Goal: Register for event/course

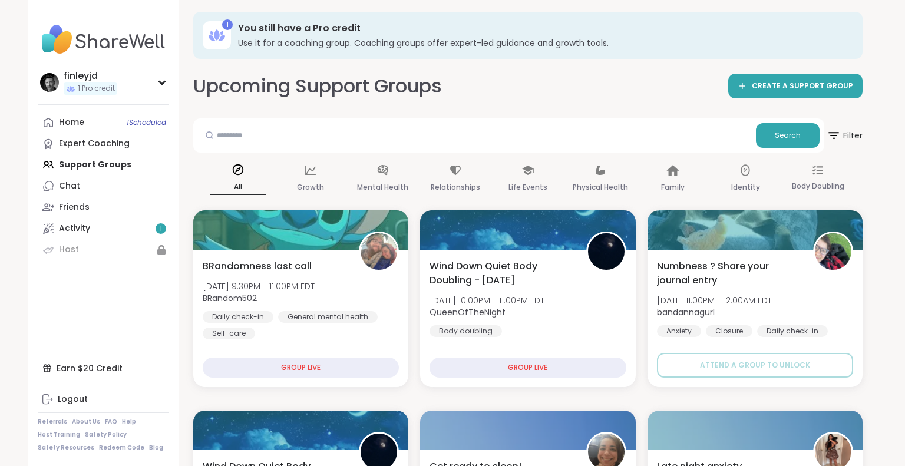
scroll to position [5, 0]
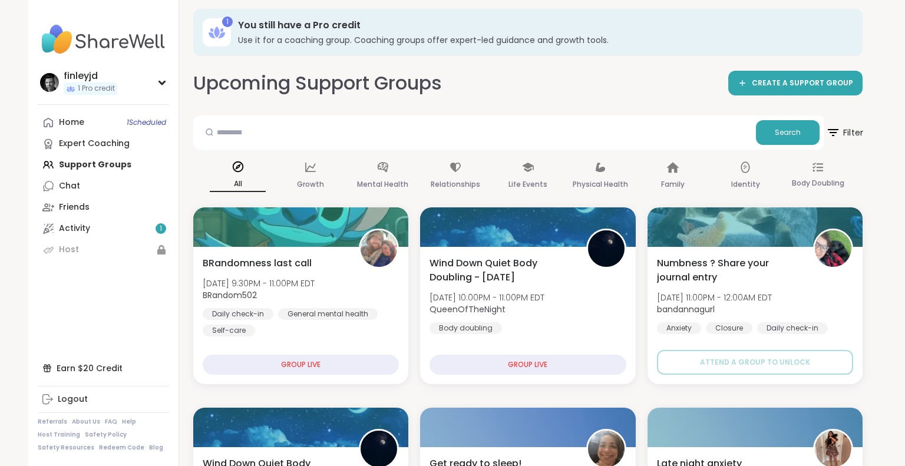
click at [848, 133] on span "Filter" at bounding box center [845, 132] width 38 height 29
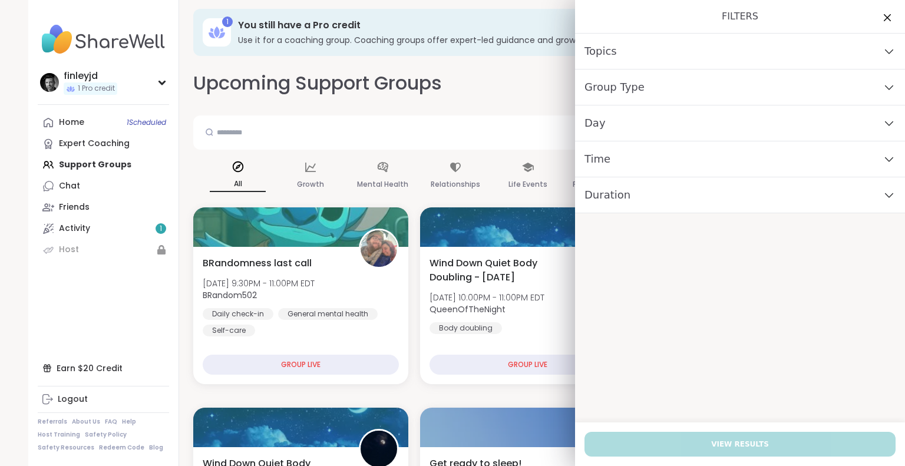
click at [753, 123] on div "Day" at bounding box center [740, 123] width 330 height 36
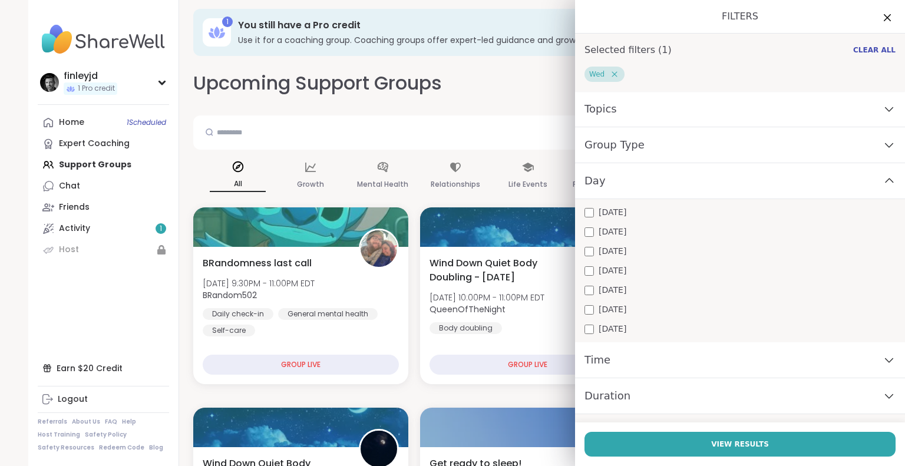
click at [817, 364] on div "Time" at bounding box center [740, 360] width 330 height 36
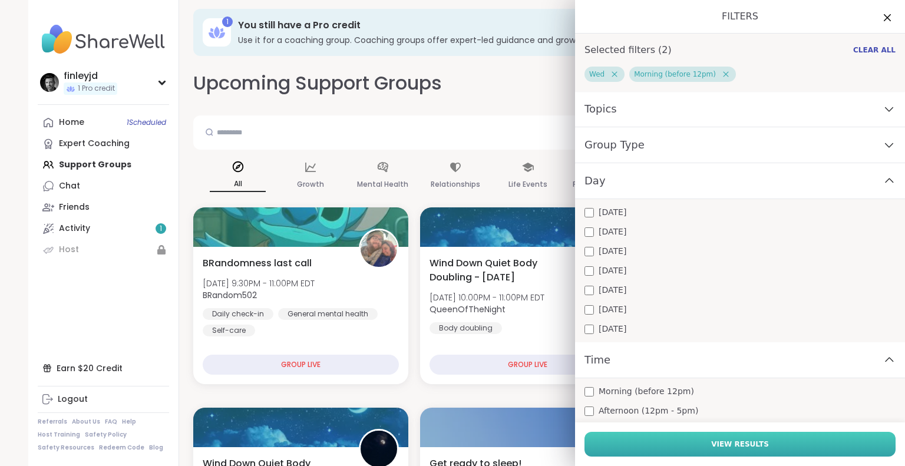
click at [758, 447] on span "View Results" at bounding box center [740, 444] width 58 height 11
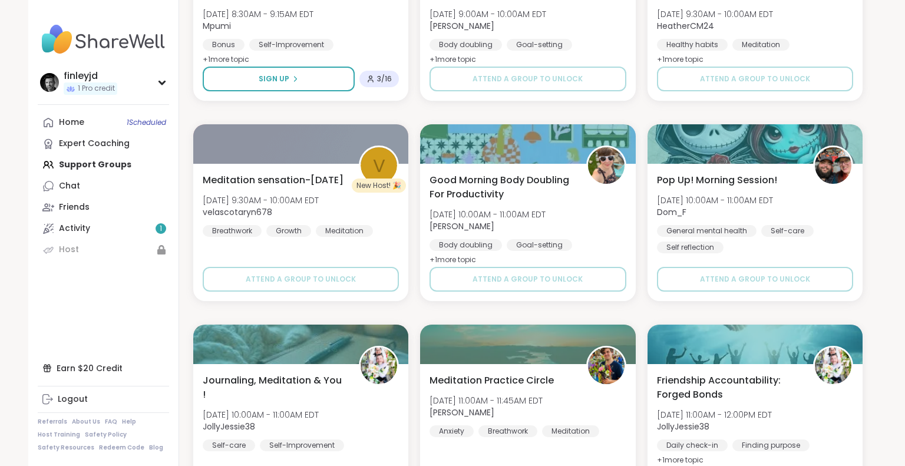
scroll to position [0, 0]
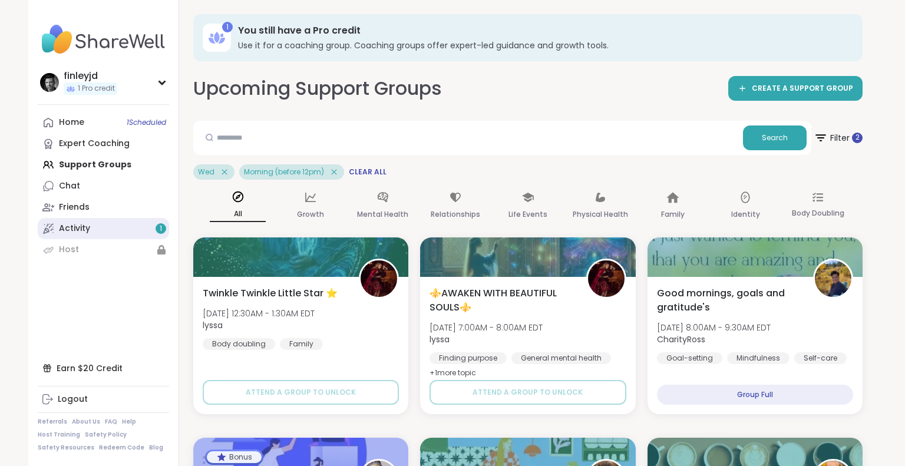
click at [161, 230] on span "1" at bounding box center [161, 229] width 2 height 10
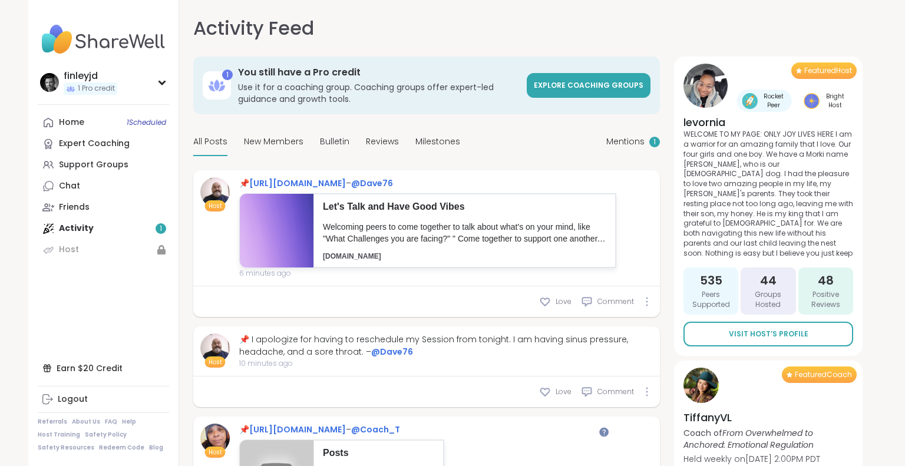
click at [161, 230] on div "Home 1 Scheduled Expert Coaching Support Groups Chat Friends Activity 1 Host" at bounding box center [103, 186] width 131 height 149
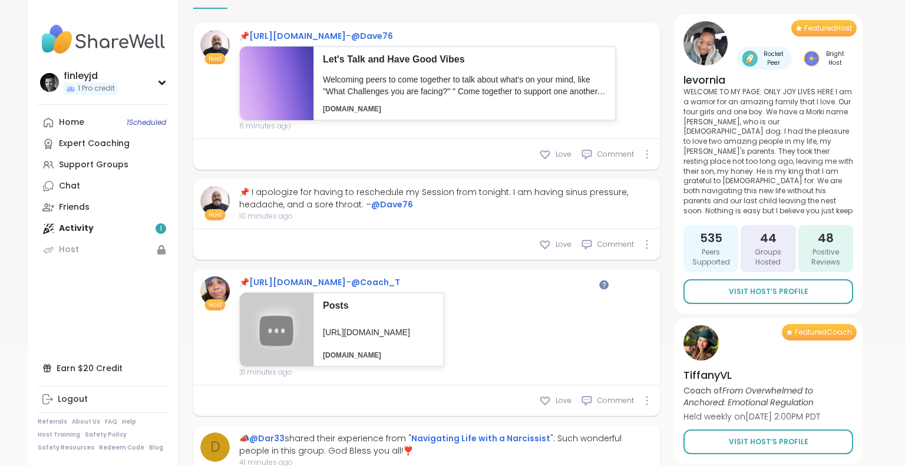
scroll to position [146, 0]
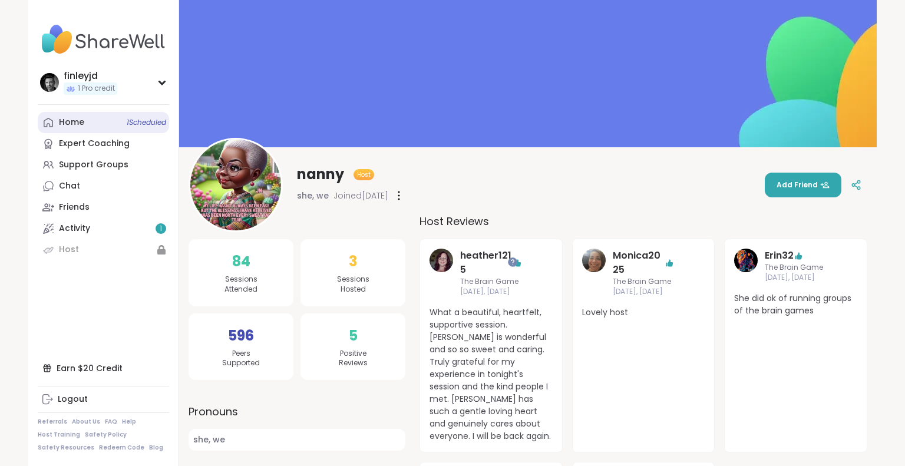
click at [85, 123] on link "Home 1 Scheduled" at bounding box center [103, 122] width 131 height 21
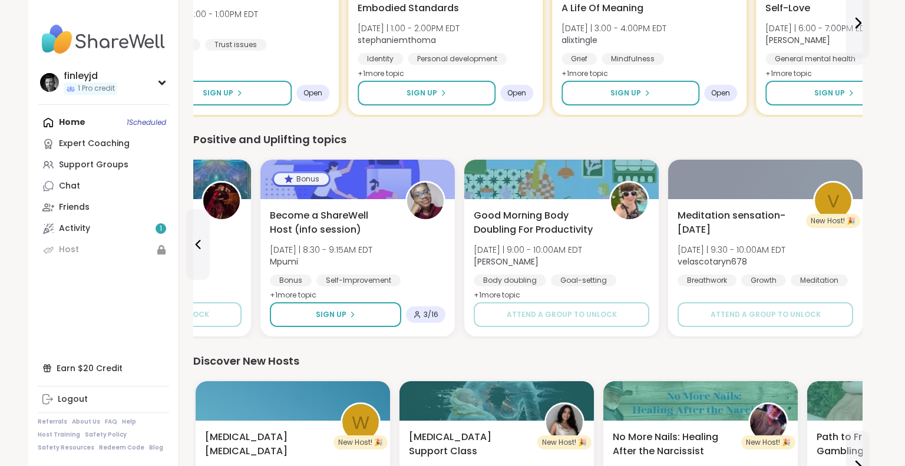
scroll to position [705, 0]
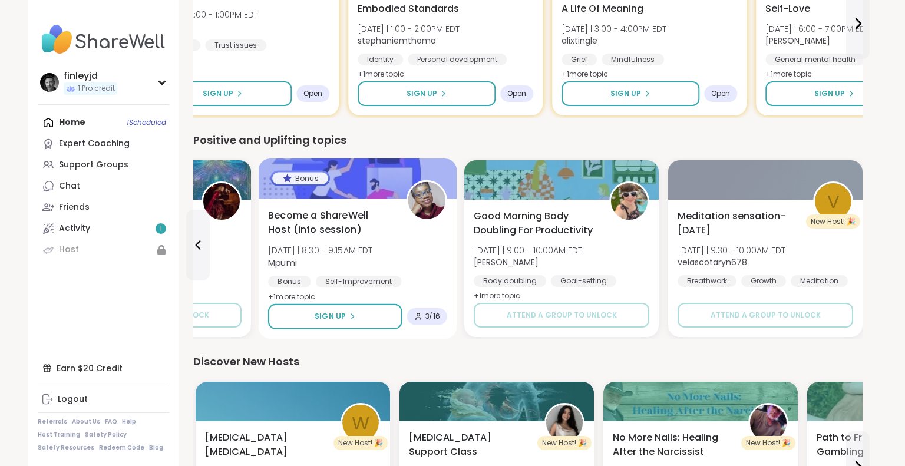
click at [366, 216] on span "Become a ShareWell Host (info session)" at bounding box center [330, 223] width 125 height 29
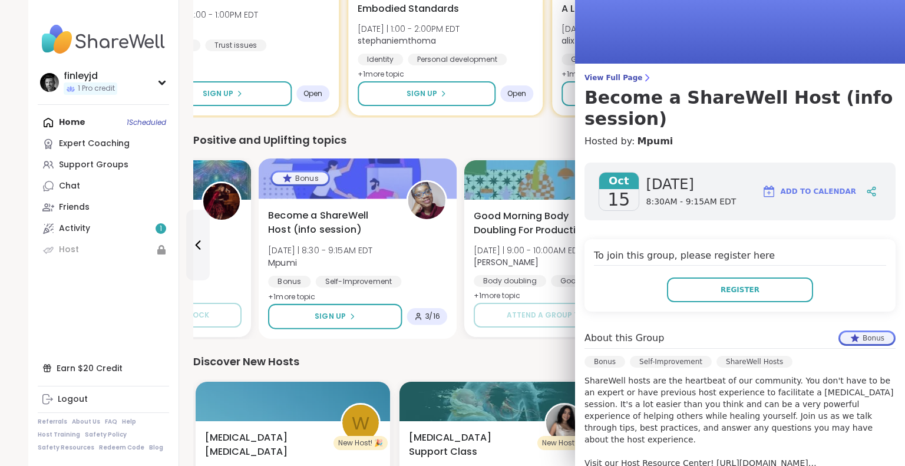
scroll to position [0, 0]
